Goal: Task Accomplishment & Management: Use online tool/utility

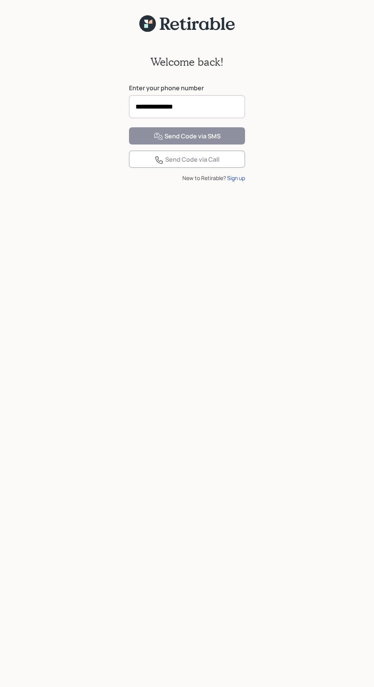
scroll to position [5, 0]
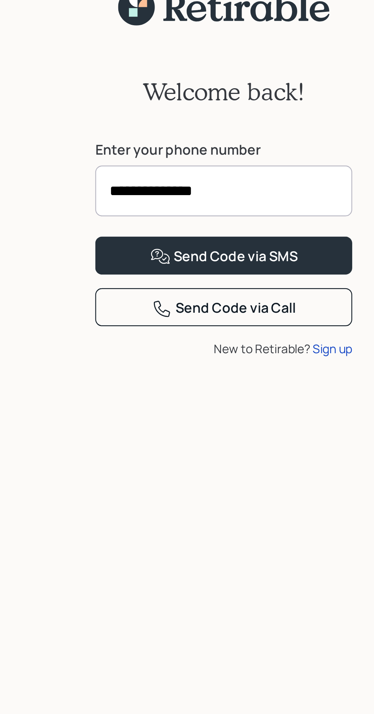
click at [129, 123] on button "Send Code via SMS" at bounding box center [187, 131] width 116 height 17
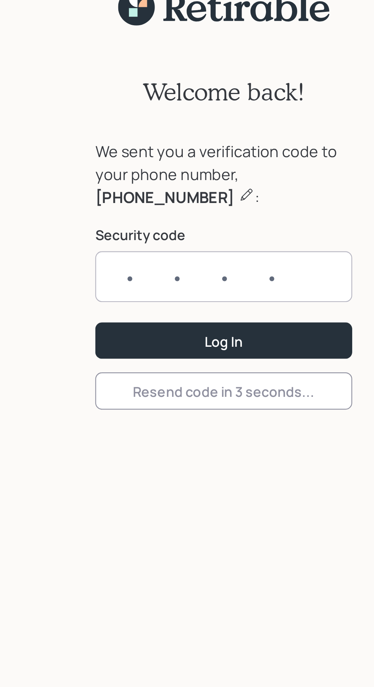
click at [185, 137] on input "text" at bounding box center [187, 140] width 116 height 23
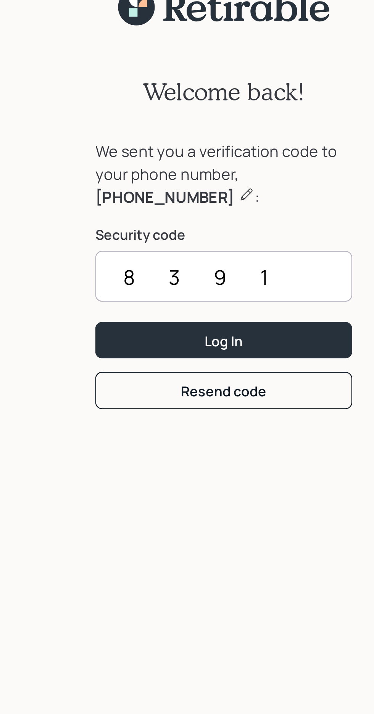
type input "8391"
click at [195, 167] on div "Log In" at bounding box center [187, 170] width 17 height 8
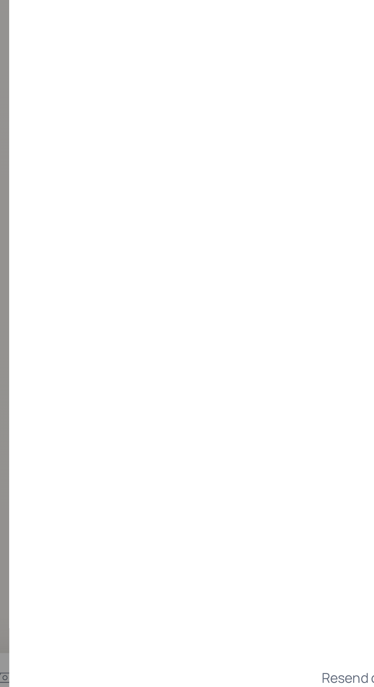
click at [230, 586] on div "First, let's verify your identity We've sent you a 6-digit code to your phone t…" at bounding box center [191, 367] width 165 height 567
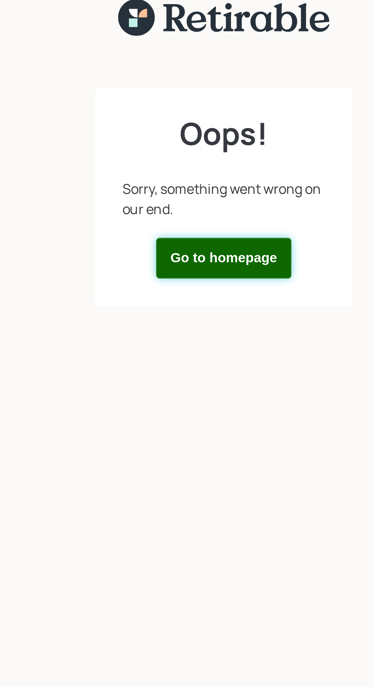
click at [195, 132] on button "Go to homepage" at bounding box center [187, 132] width 61 height 18
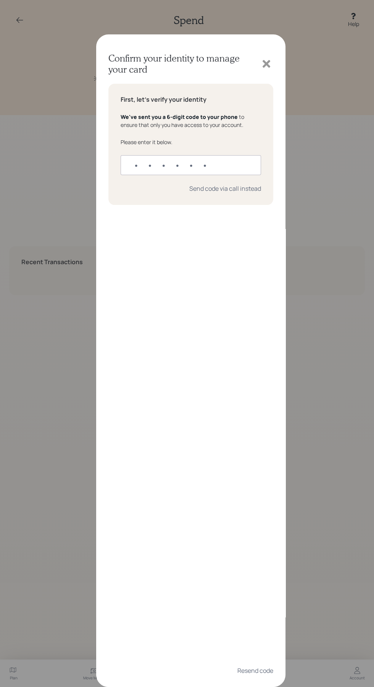
click at [164, 162] on input "text" at bounding box center [191, 165] width 141 height 20
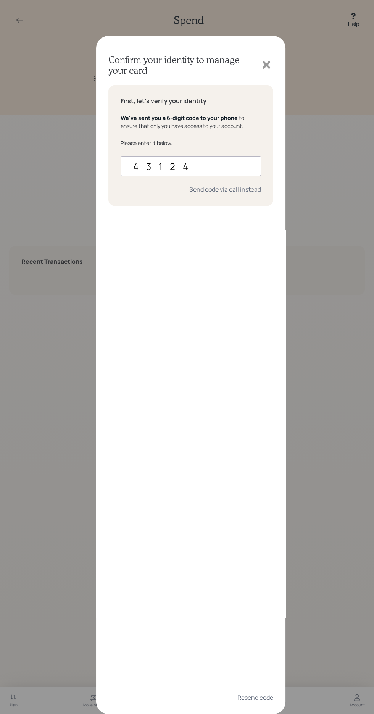
type input "431241"
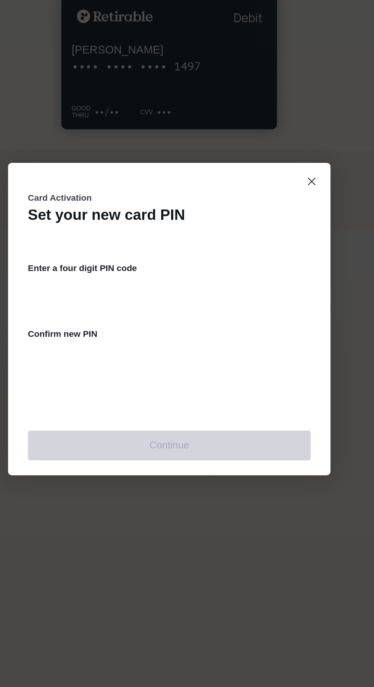
click at [147, 300] on div "Enter a four digit PIN code Confirm new PIN" at bounding box center [187, 346] width 174 height 107
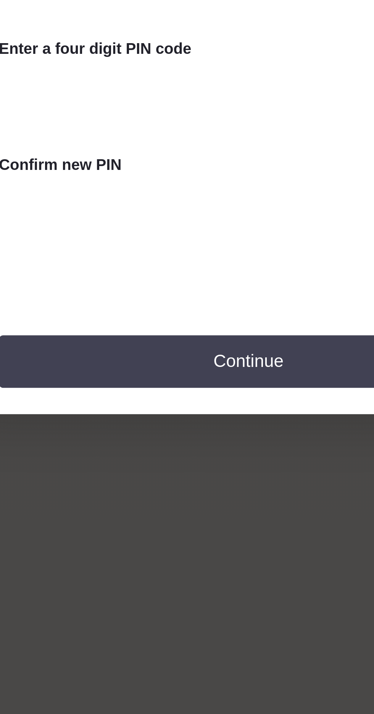
click at [183, 438] on button "Continue" at bounding box center [187, 435] width 174 height 18
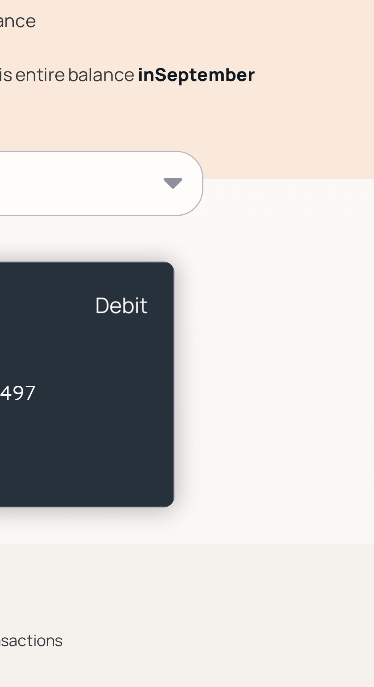
click at [258, 118] on div "I want to..." at bounding box center [187, 116] width 152 height 21
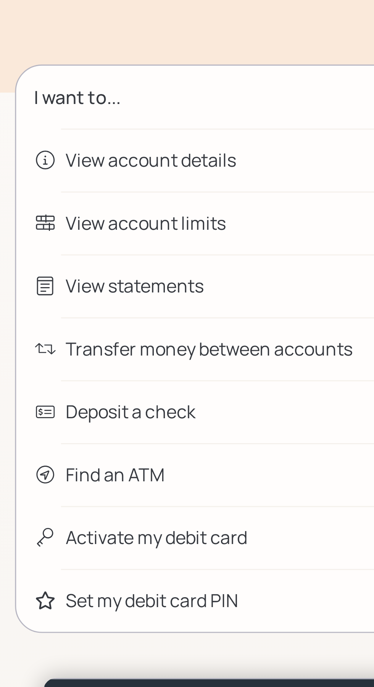
click at [174, 137] on div "View account details" at bounding box center [157, 137] width 58 height 9
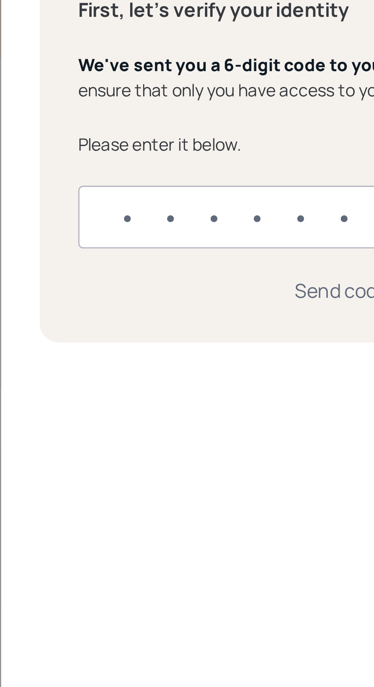
click at [167, 235] on div "First, let's verify your identity We've sent you a 6-digit code to your phone t…" at bounding box center [191, 367] width 165 height 567
click at [137, 165] on input "text" at bounding box center [191, 165] width 141 height 20
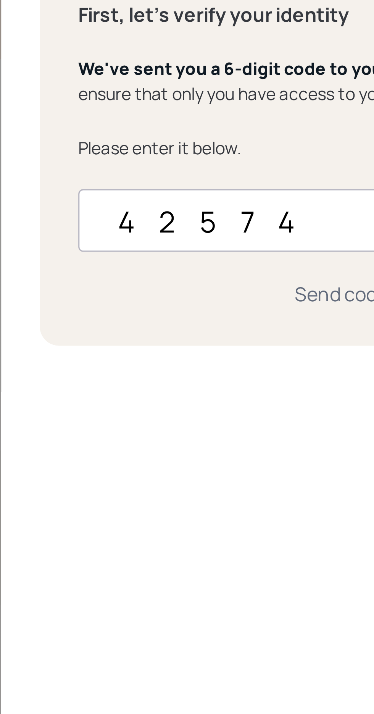
type input "425747"
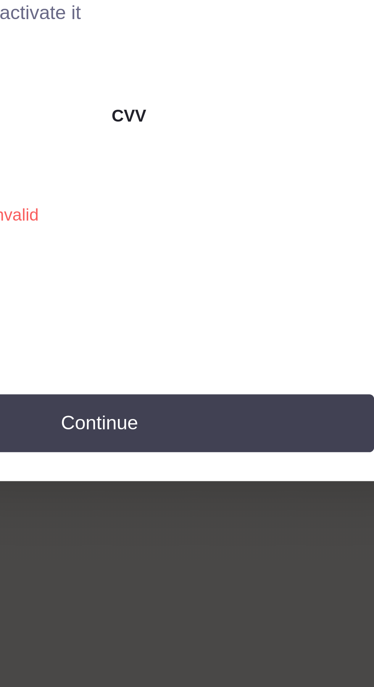
click at [199, 427] on button "Continue" at bounding box center [187, 427] width 174 height 18
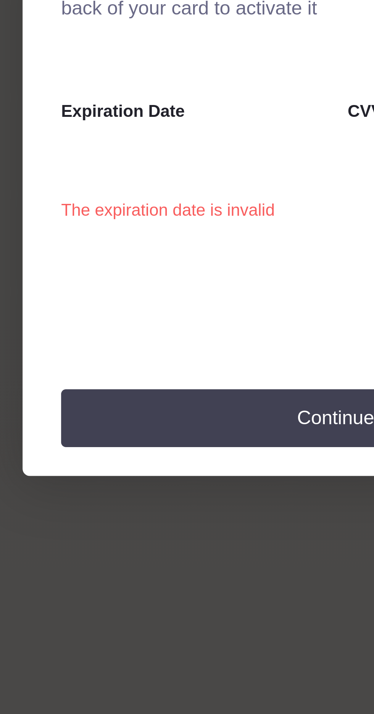
click at [180, 447] on button "Continue" at bounding box center [187, 441] width 174 height 18
click at [174, 445] on button "Continue" at bounding box center [187, 441] width 174 height 18
click at [167, 442] on button "Continue" at bounding box center [187, 441] width 174 height 18
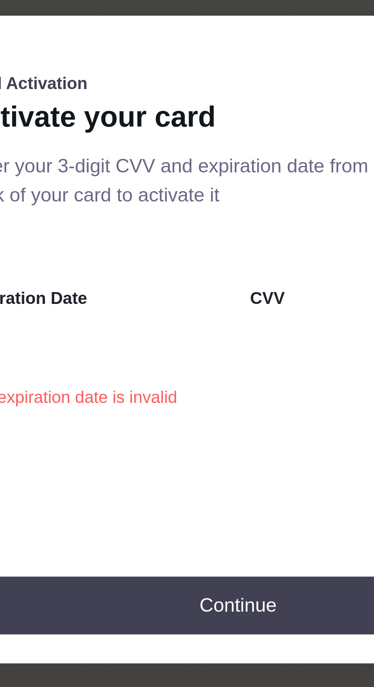
click at [186, 429] on button "Continue" at bounding box center [187, 427] width 174 height 18
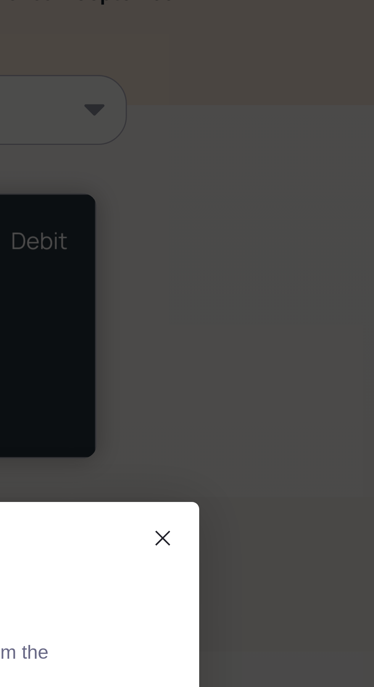
click at [273, 257] on icon "close dialog" at bounding box center [275, 252] width 6 height 9
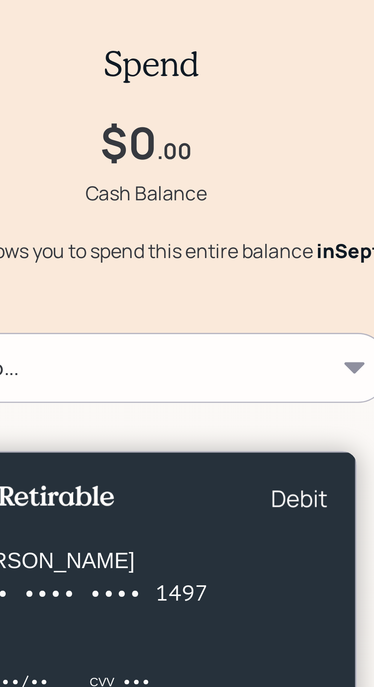
click at [255, 114] on icon at bounding box center [253, 117] width 8 height 8
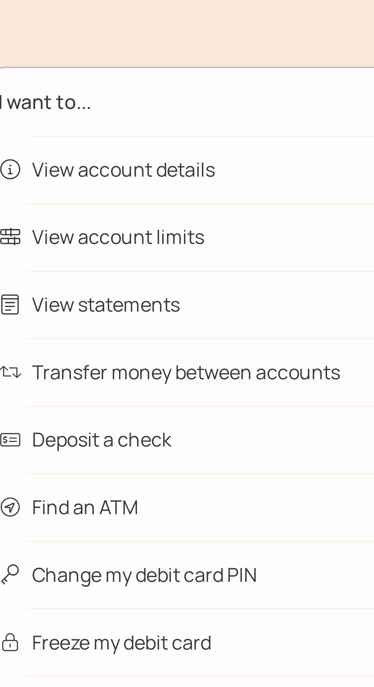
click at [210, 197] on div "Transfer money between accounts" at bounding box center [187, 201] width 152 height 21
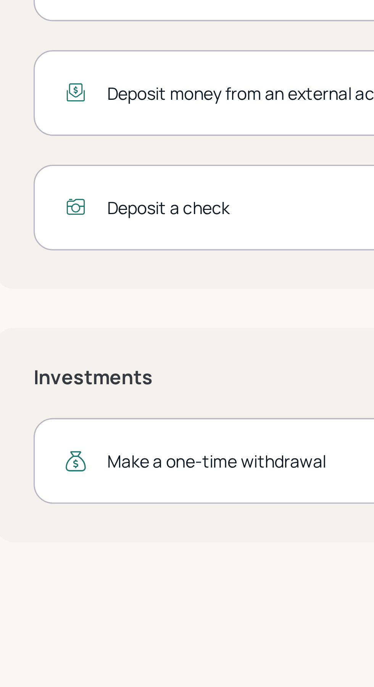
click at [185, 231] on div "Make a one-time withdrawal" at bounding box center [193, 232] width 135 height 8
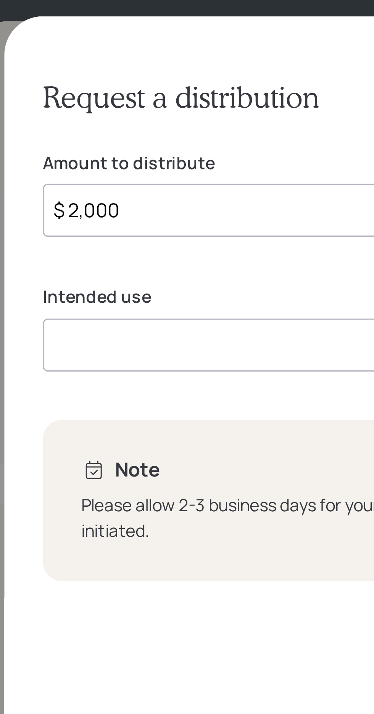
type input "$ 2,000"
click at [154, 141] on input at bounding box center [184, 140] width 151 height 17
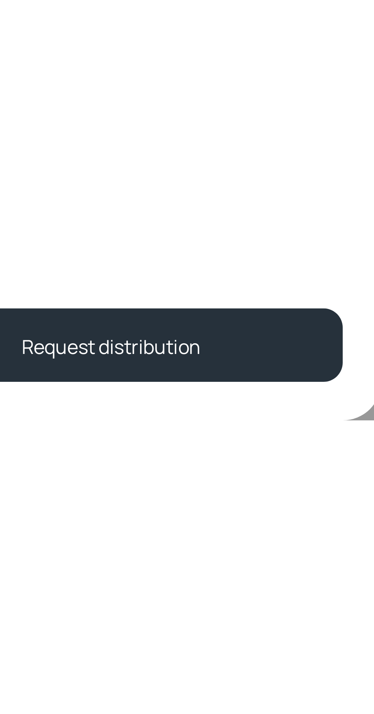
type input "Home improvement"
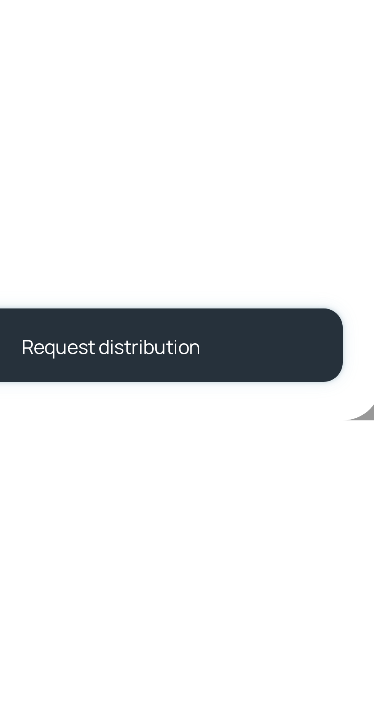
click at [240, 686] on button "Request distribution" at bounding box center [191, 690] width 165 height 23
